Goal: Task Accomplishment & Management: Manage account settings

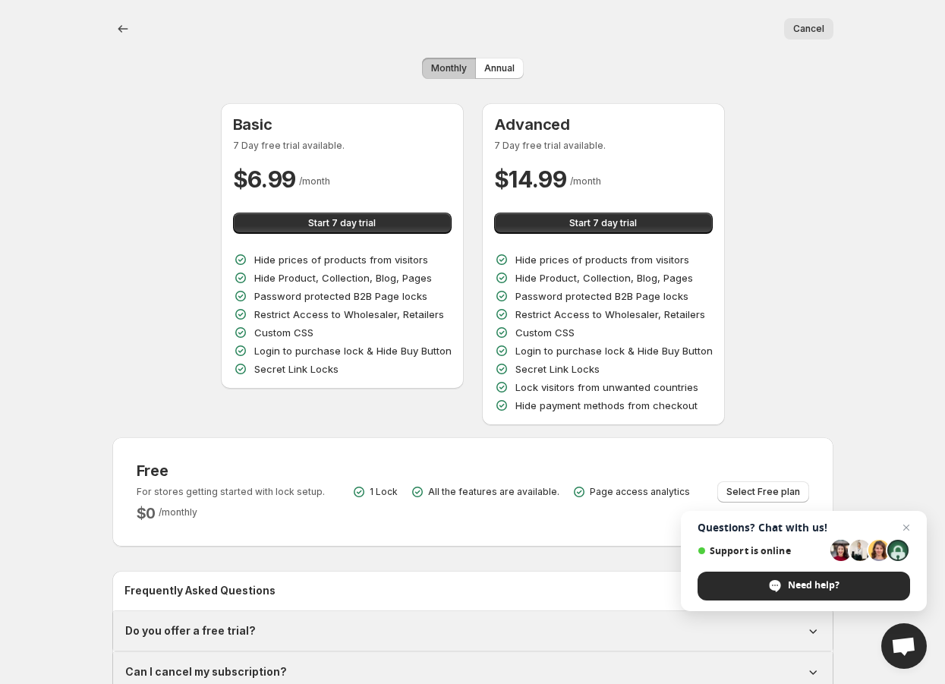
click at [824, 23] on button "Cancel" at bounding box center [808, 28] width 49 height 21
click at [804, 35] on button "Cancel" at bounding box center [808, 28] width 49 height 21
click at [131, 28] on button "back" at bounding box center [122, 28] width 21 height 21
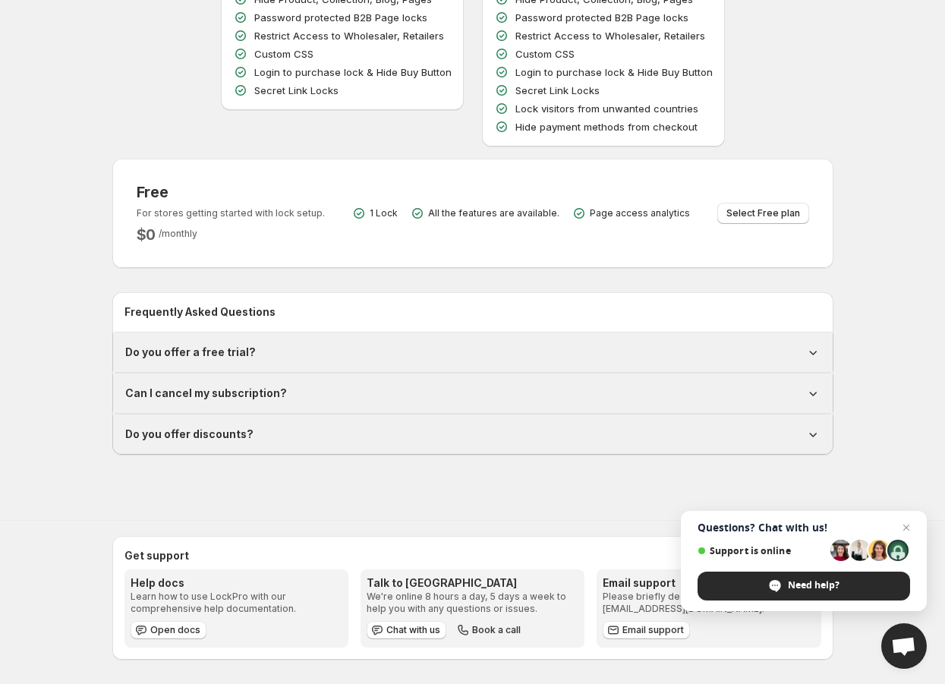
scroll to position [278, 0]
